Goal: Find contact information: Find contact information

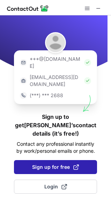
click at [64, 163] on span "Sign up for free" at bounding box center [55, 166] width 47 height 7
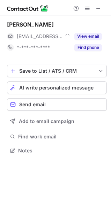
scroll to position [145, 111]
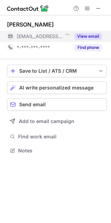
click at [85, 34] on button "View email" at bounding box center [88, 36] width 28 height 7
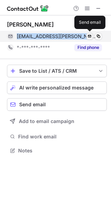
drag, startPoint x: 15, startPoint y: 33, endPoint x: 88, endPoint y: 35, distance: 73.6
click at [88, 35] on div "[EMAIL_ADDRESS][PERSON_NAME][DOMAIN_NAME] Verified Send email" at bounding box center [54, 36] width 95 height 11
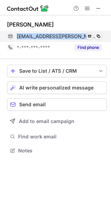
copy div "[EMAIL_ADDRESS][PERSON_NAME][DOMAIN_NAME] Verified"
